Goal: Subscribe to service/newsletter

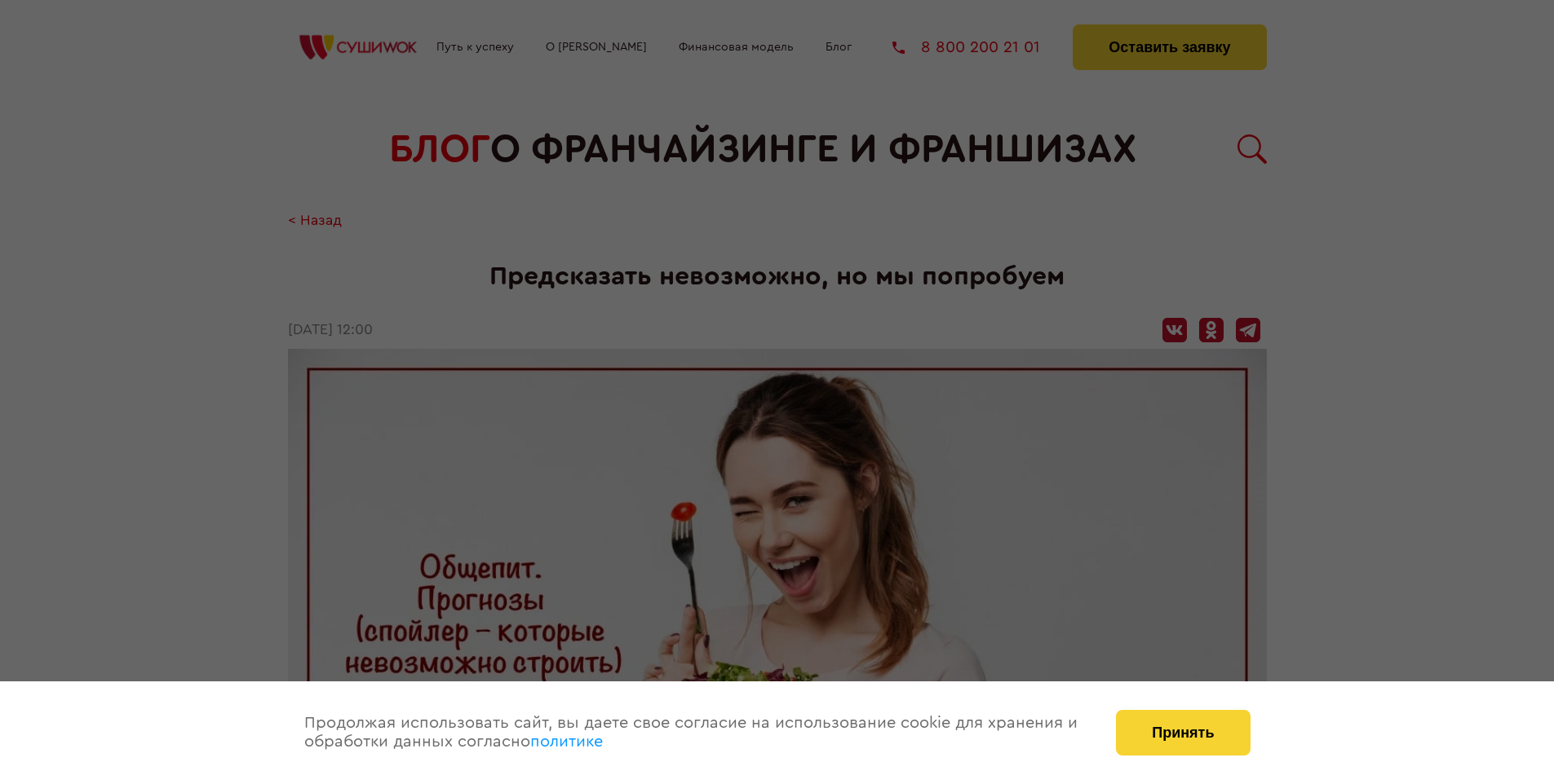
scroll to position [1486, 0]
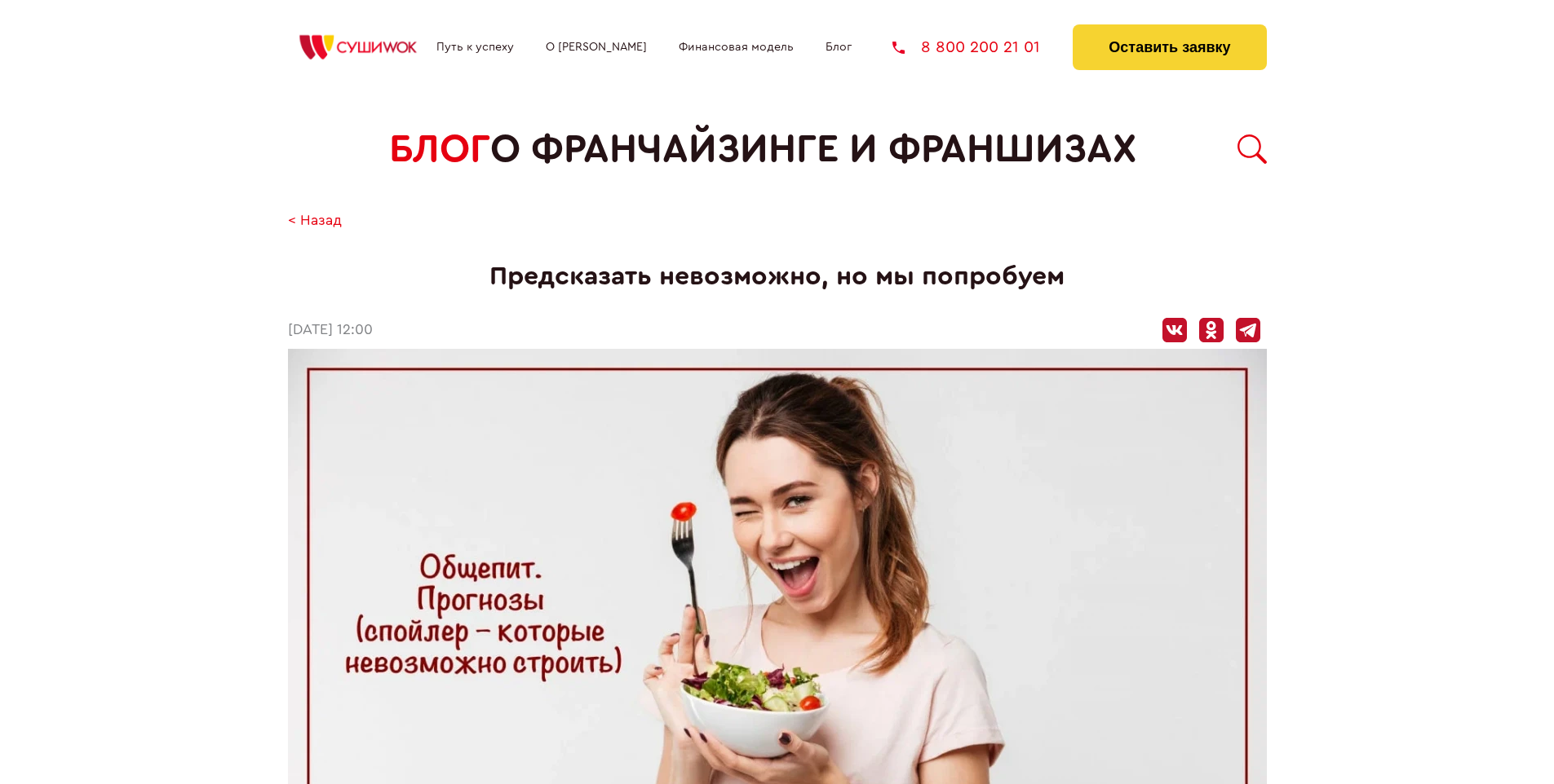
scroll to position [1486, 0]
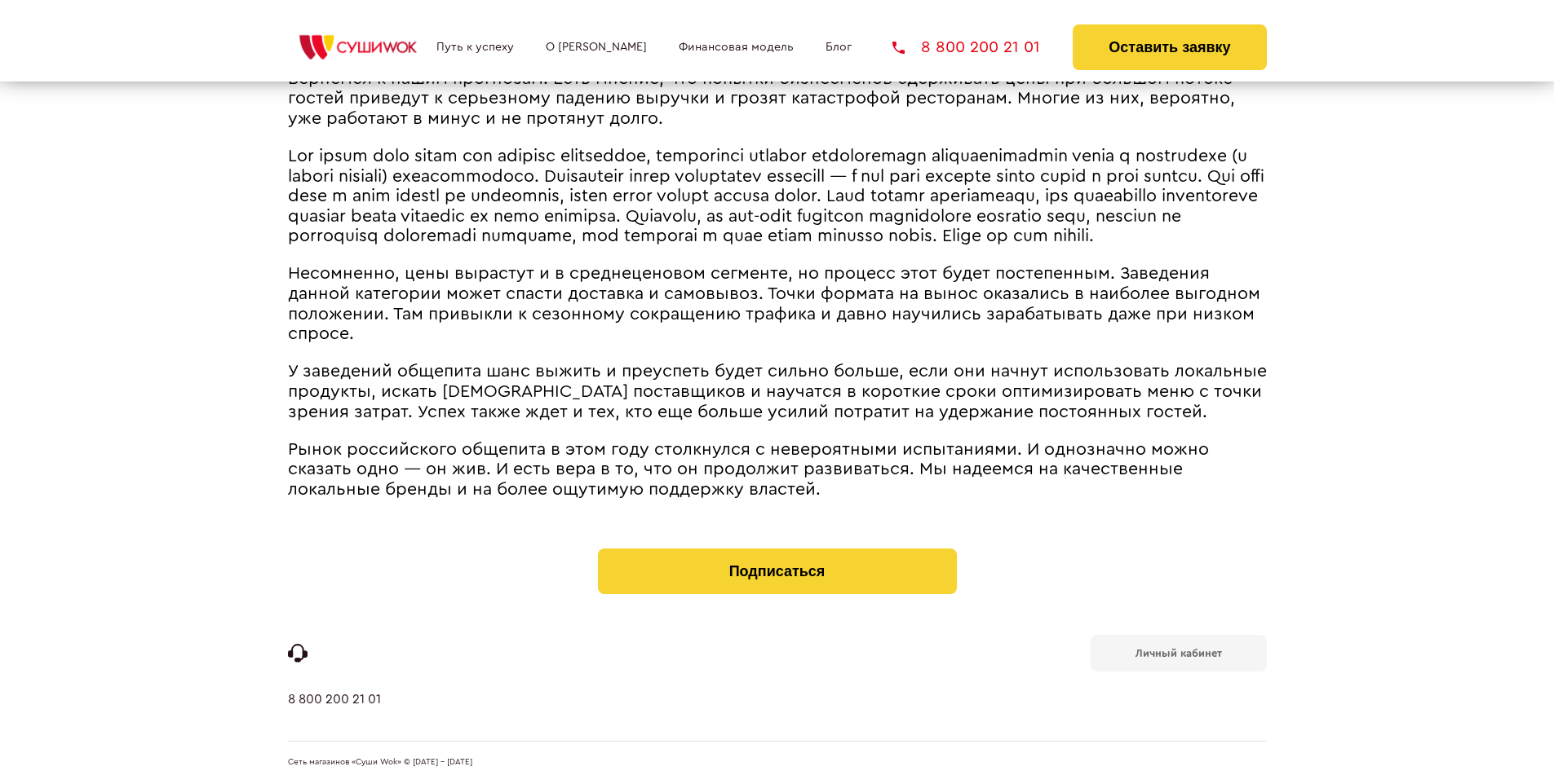
click at [1178, 652] on b "Личный кабинет" at bounding box center [1178, 653] width 87 height 10
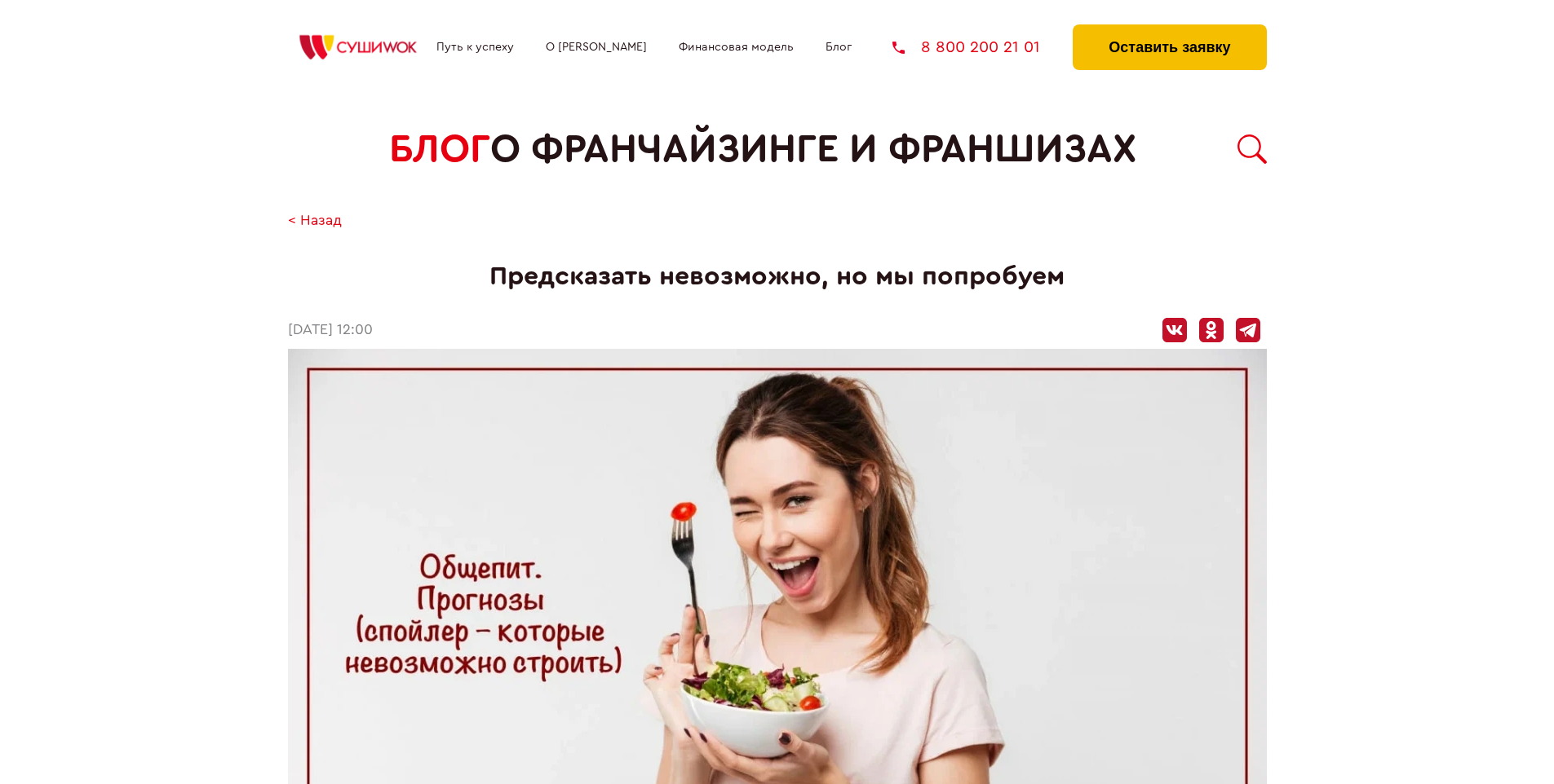
click at [1169, 28] on button "Оставить заявку" at bounding box center [1168, 47] width 193 height 46
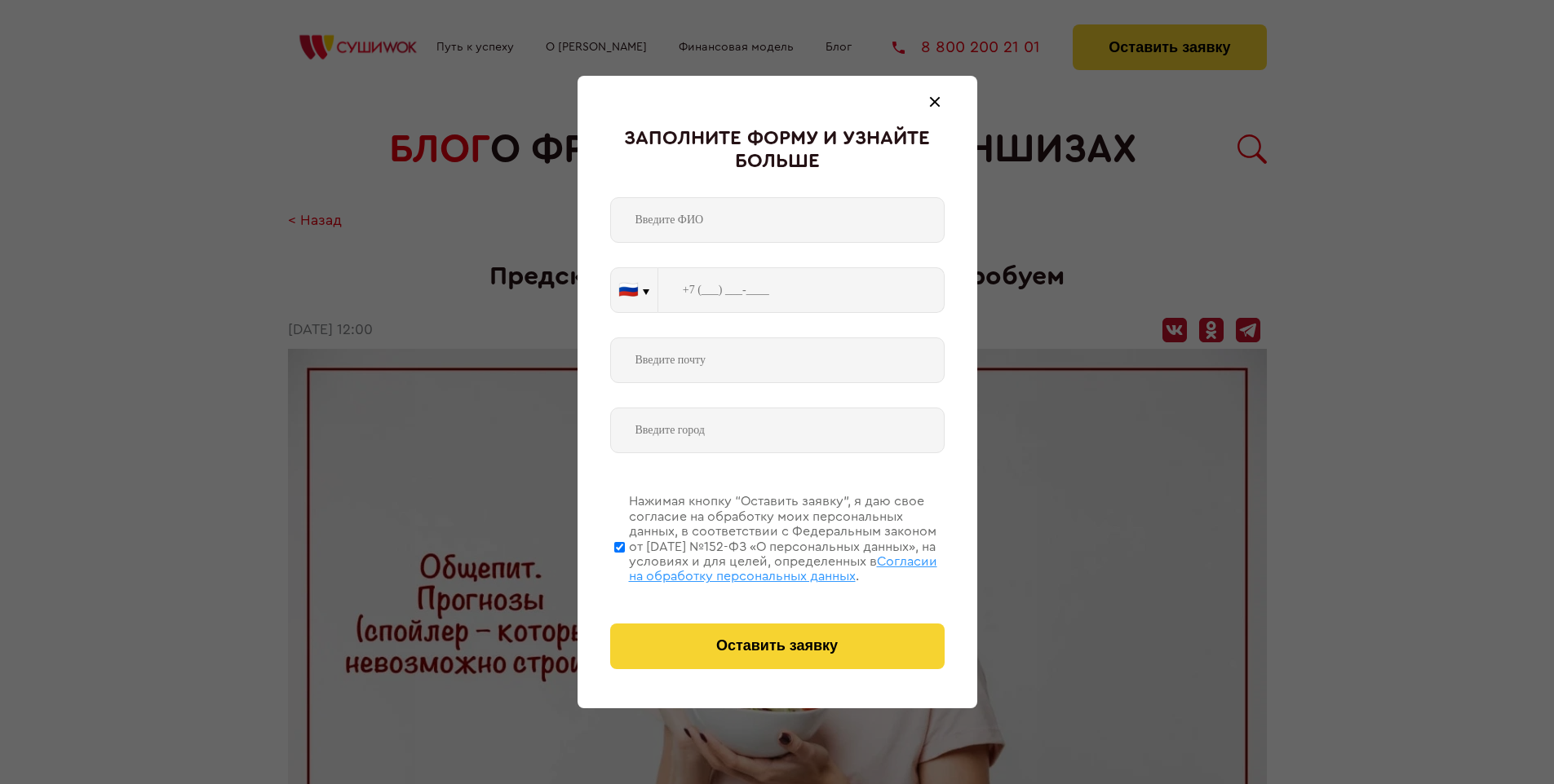
click at [756, 567] on span "Согласии на обработку персональных данных" at bounding box center [783, 568] width 309 height 27
click at [625, 567] on input "Нажимая кнопку “Оставить заявку”, я даю свое согласие на обработку моих персона…" at bounding box center [618, 547] width 10 height 131
checkbox input "false"
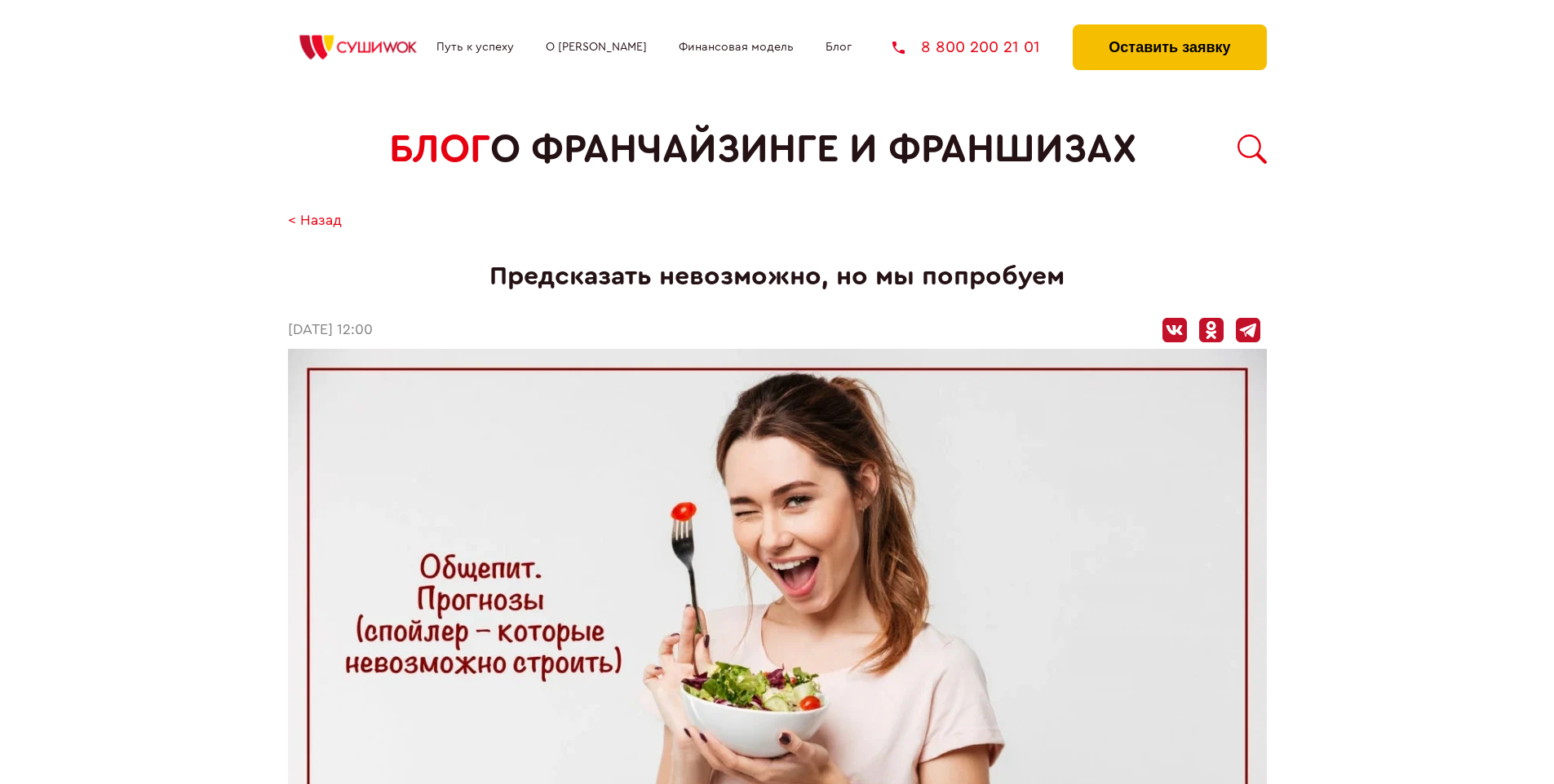
click at [1169, 28] on button "Оставить заявку" at bounding box center [1168, 47] width 193 height 46
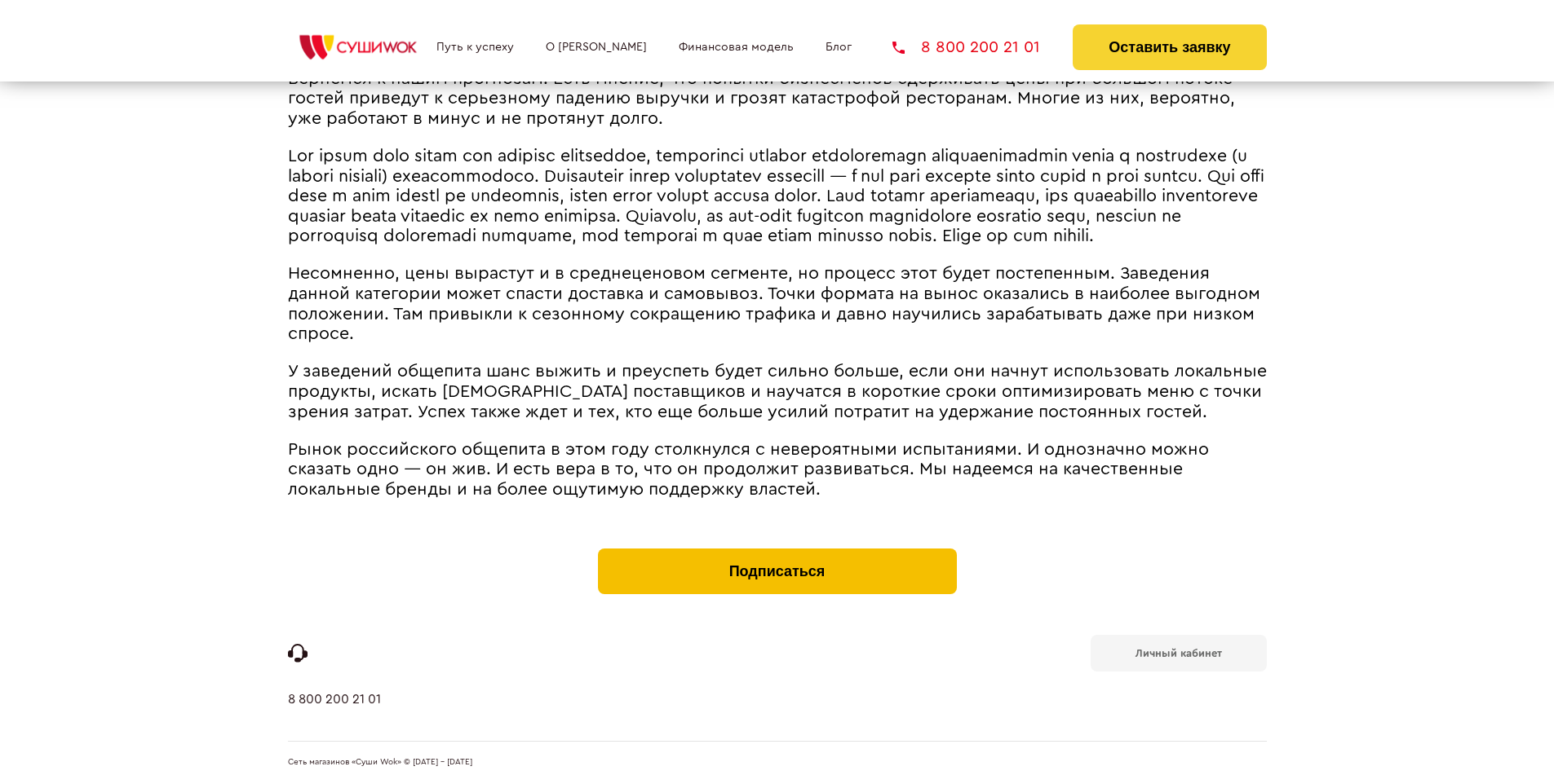
click at [777, 552] on button "Подписаться" at bounding box center [777, 571] width 359 height 46
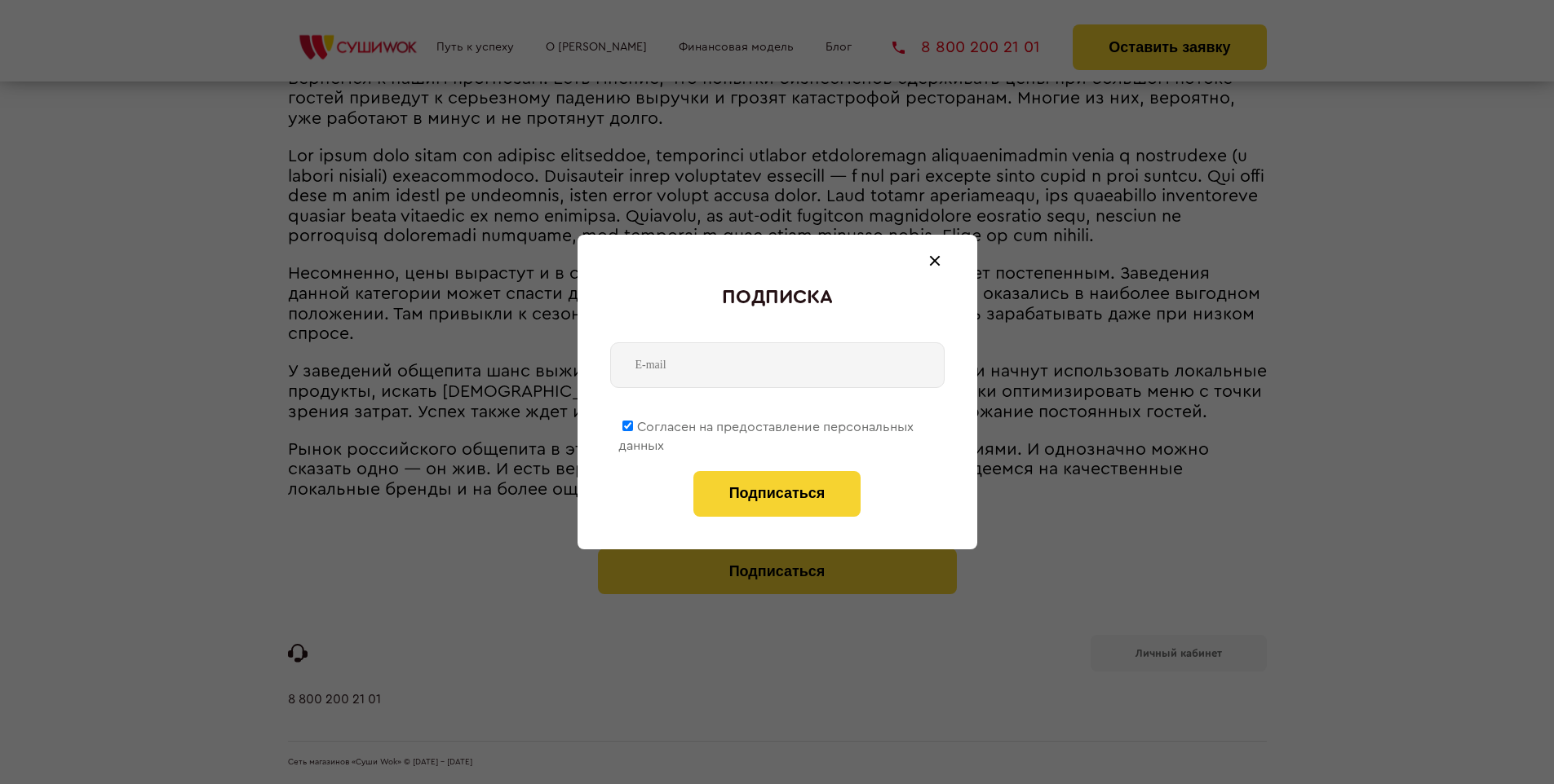
click at [766, 424] on span "Согласен на предоставление персональных данных" at bounding box center [766, 437] width 296 height 32
click at [633, 424] on input "Согласен на предоставление персональных данных" at bounding box center [627, 425] width 10 height 10
checkbox input "false"
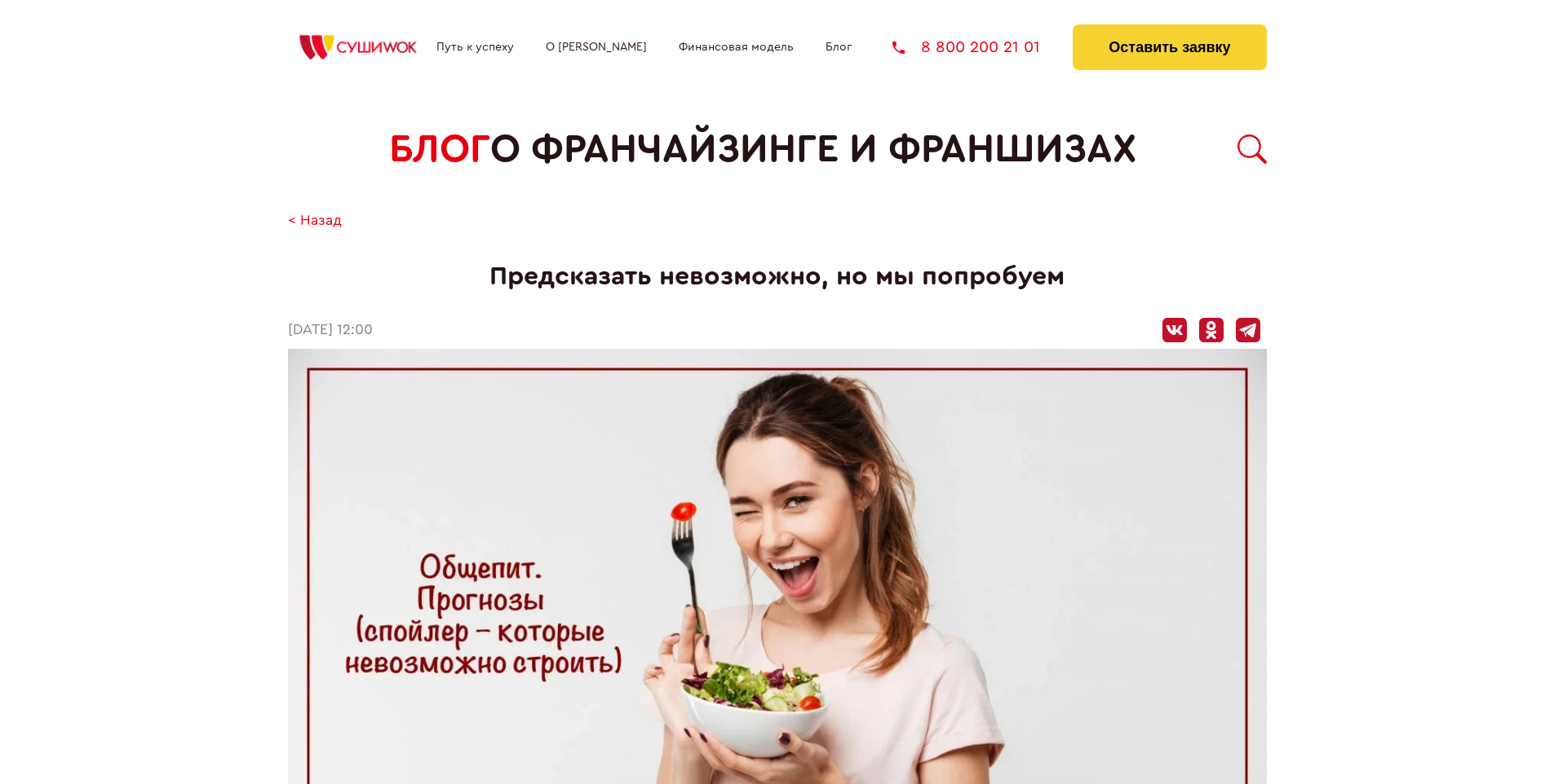
scroll to position [1486, 0]
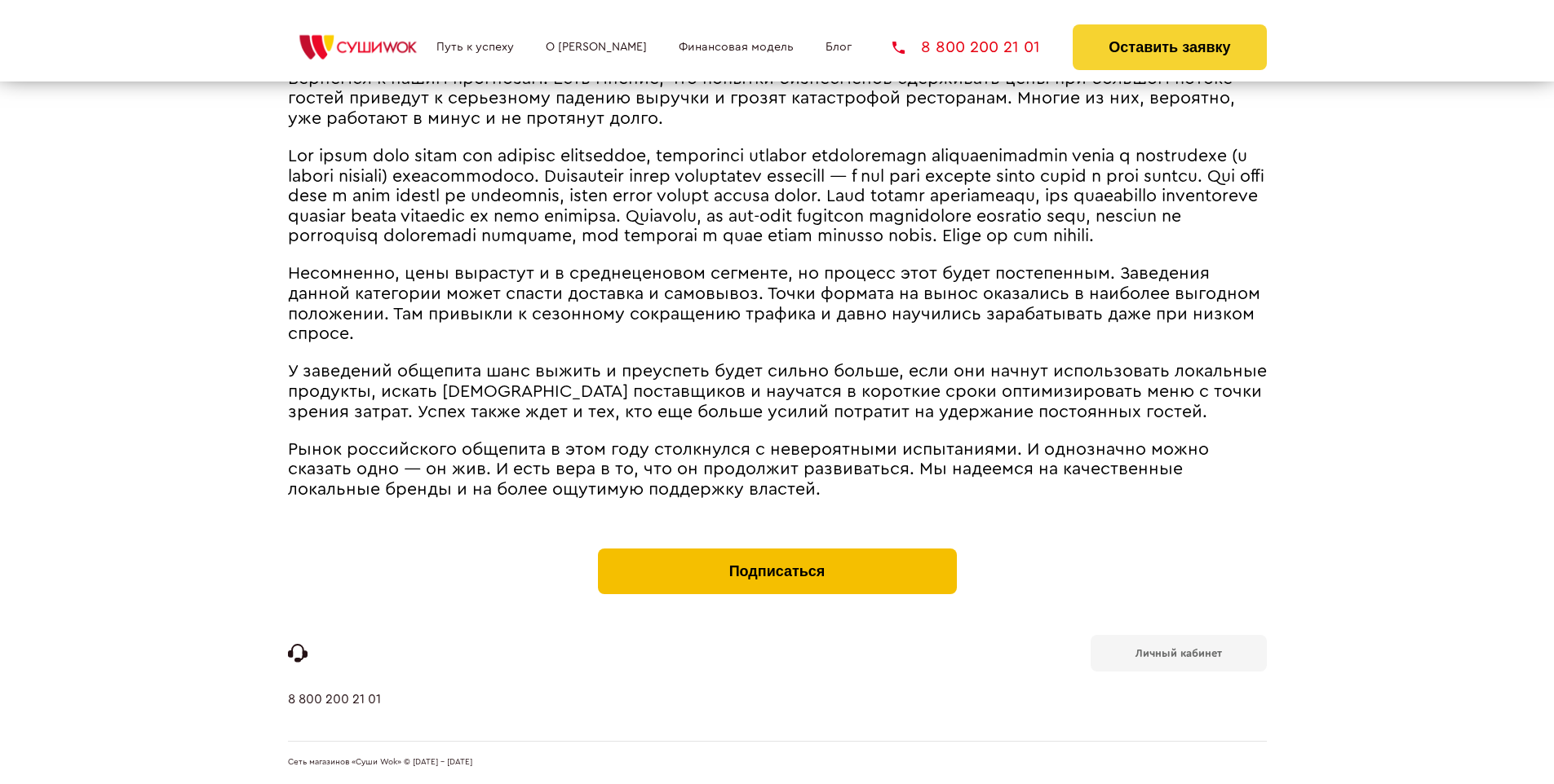
click at [777, 552] on button "Подписаться" at bounding box center [777, 571] width 359 height 46
